Goal: Information Seeking & Learning: Find specific page/section

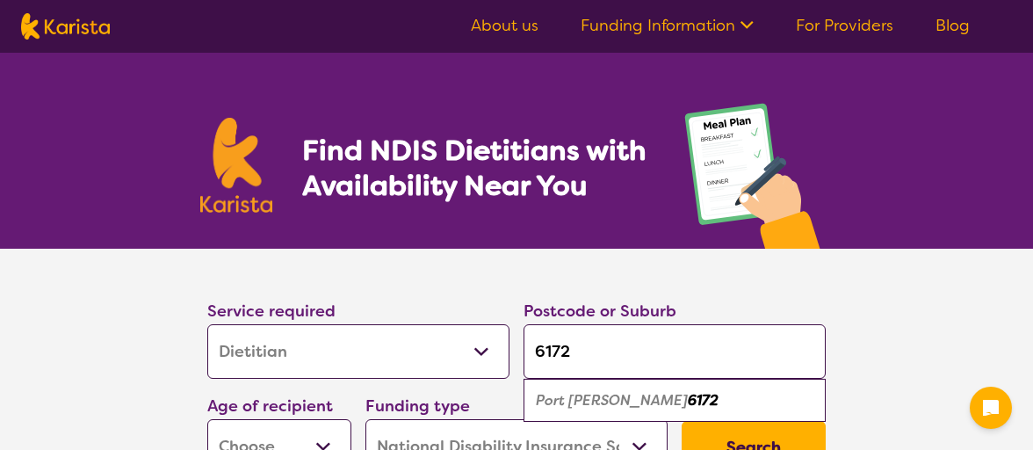
select select "Dietitian"
select select "NDIS"
select select "Dietitian"
select select "NDIS"
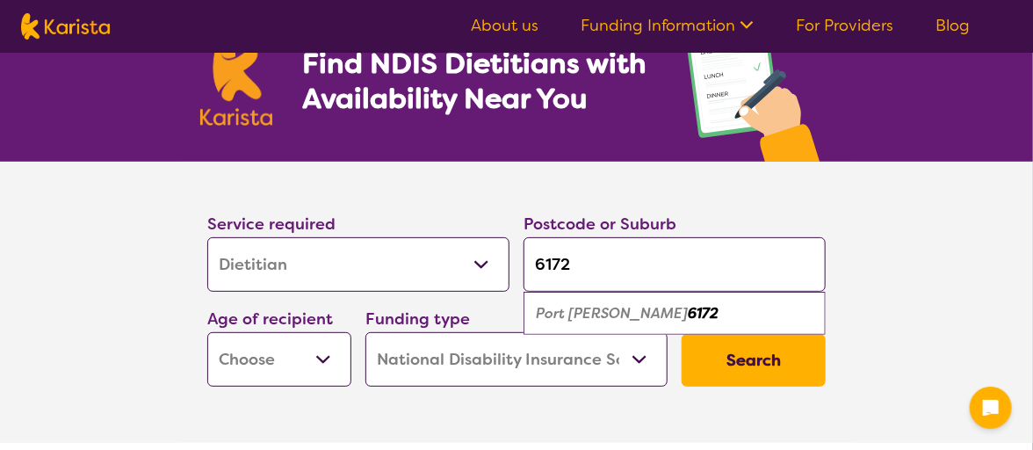
type input "6172"
click at [558, 313] on em "Port [PERSON_NAME]" at bounding box center [612, 313] width 152 height 18
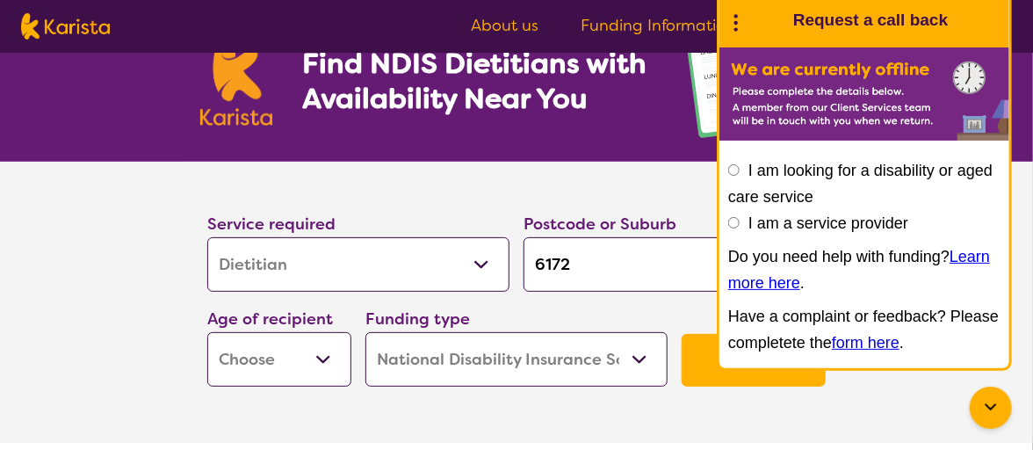
click at [562, 259] on input "6172" at bounding box center [674, 264] width 302 height 54
click at [312, 344] on select "Early Childhood - 0 to 9 Child - 10 to 11 Adolescent - 12 to 17 Adult - 18 to 6…" at bounding box center [279, 359] width 144 height 54
select select "EC"
click at [207, 332] on select "Early Childhood - 0 to 9 Child - 10 to 11 Adolescent - 12 to 17 Adult - 18 to 6…" at bounding box center [279, 359] width 144 height 54
select select "EC"
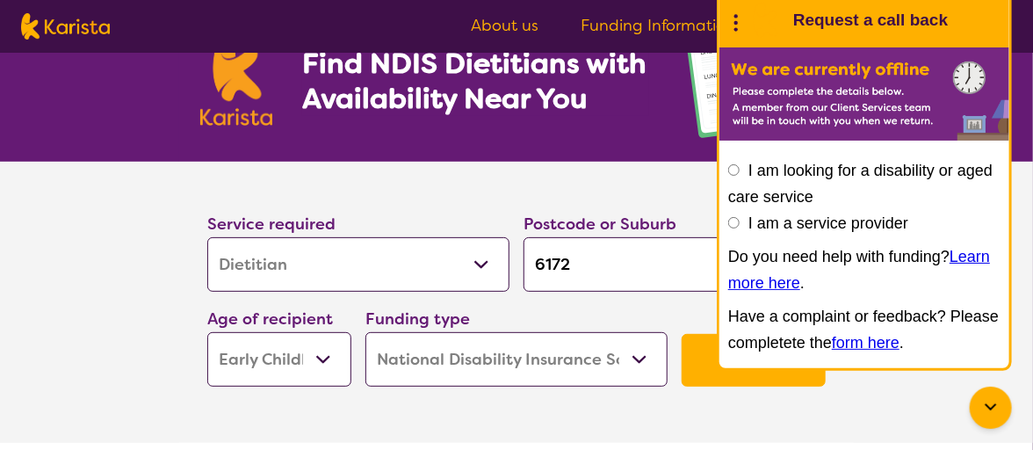
click at [687, 370] on button "Search" at bounding box center [753, 360] width 144 height 53
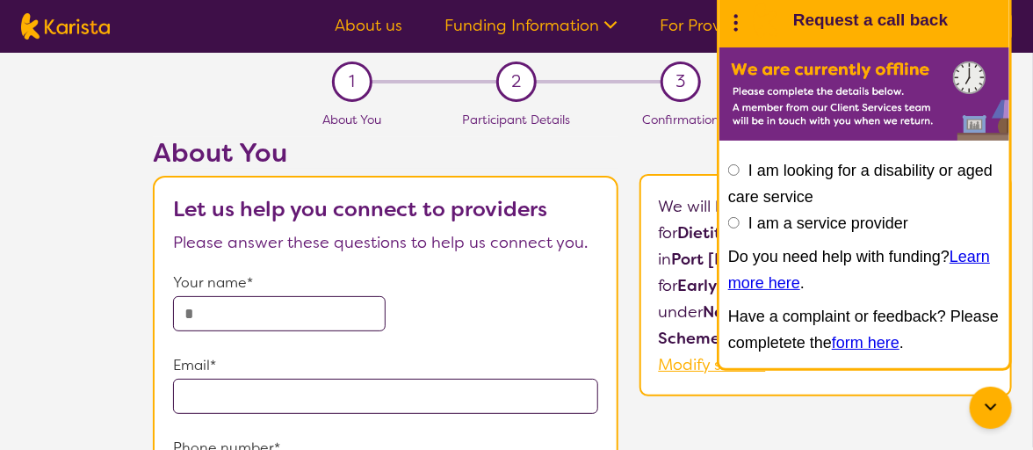
scroll to position [87, 0]
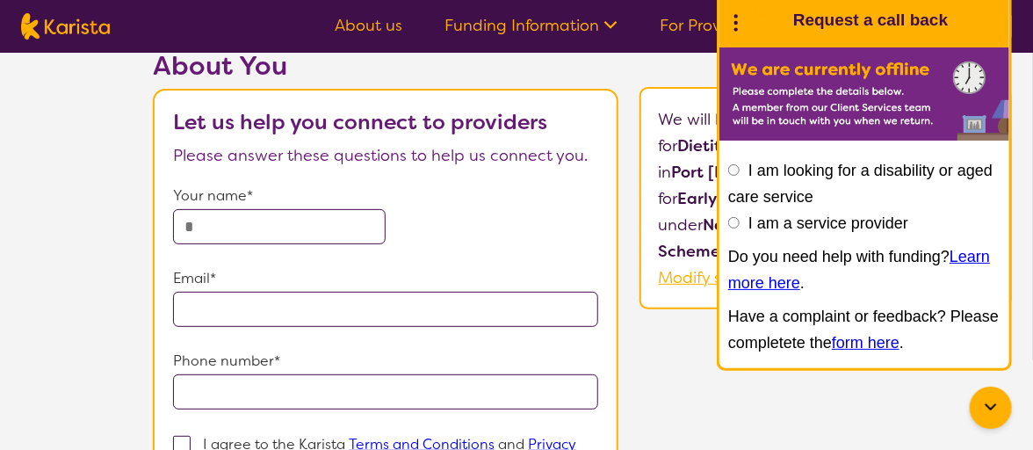
select select "Dietitian"
select select "EC"
select select "NDIS"
select select "Dietitian"
select select "EC"
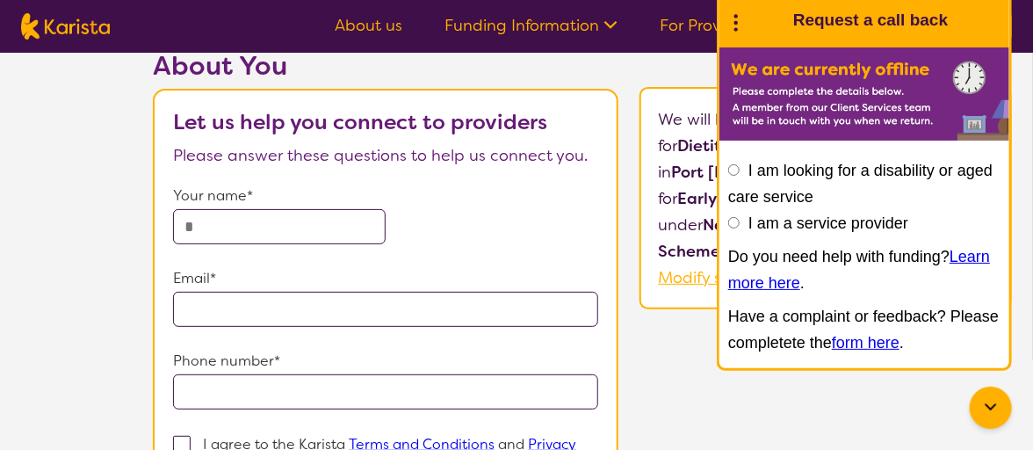
select select "NDIS"
